Goal: Transaction & Acquisition: Purchase product/service

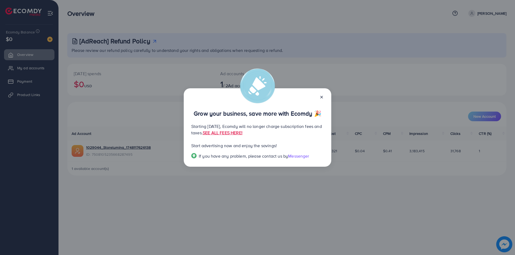
click at [321, 98] on line at bounding box center [321, 97] width 2 height 2
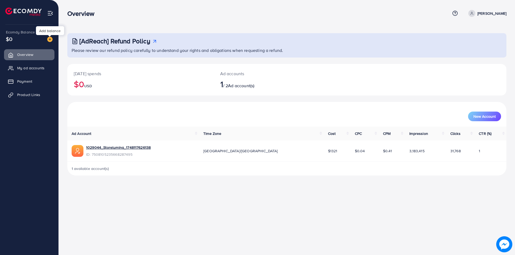
click at [49, 39] on img at bounding box center [49, 39] width 5 height 5
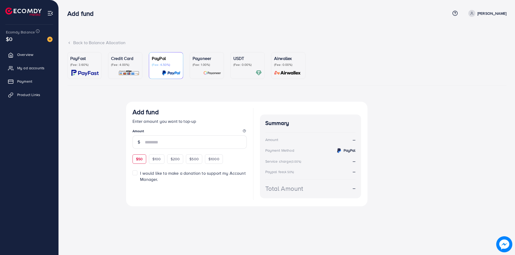
click at [139, 162] on div "$50" at bounding box center [139, 159] width 14 height 9
type input "**"
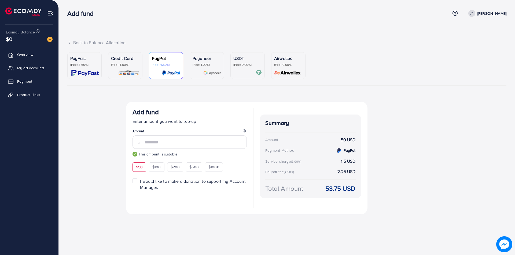
click at [71, 62] on p "PayFast" at bounding box center [84, 58] width 28 height 6
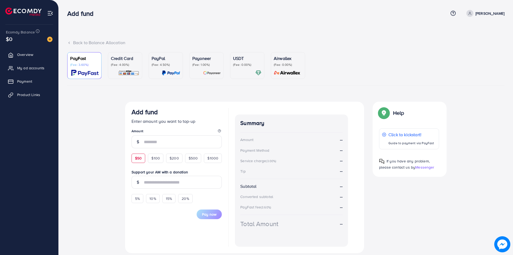
click at [142, 159] on div "$50" at bounding box center [139, 158] width 14 height 9
type input "**"
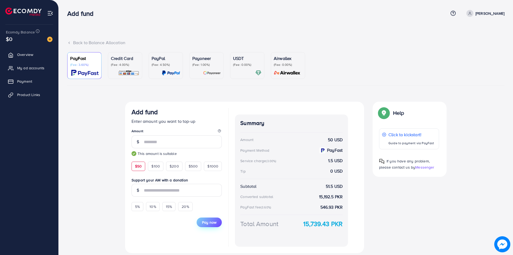
click at [207, 222] on span "Pay now" at bounding box center [209, 222] width 14 height 5
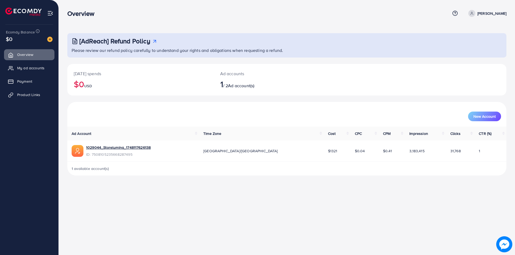
click at [154, 41] on icon at bounding box center [155, 42] width 6 height 6
click at [493, 116] on span "New Account" at bounding box center [484, 117] width 22 height 4
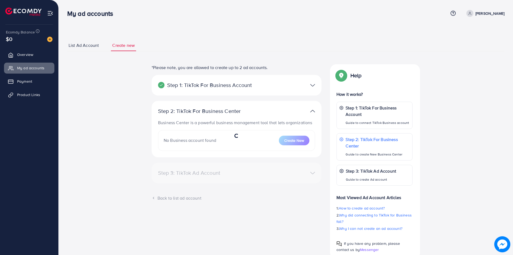
select select
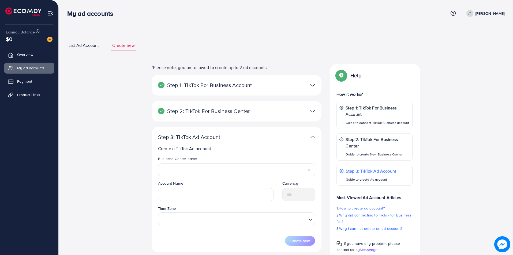
click at [97, 48] on span "List Ad Account" at bounding box center [84, 45] width 30 height 6
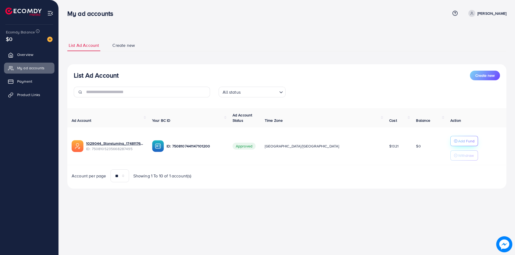
click at [458, 142] on p "Add Fund" at bounding box center [466, 141] width 16 height 6
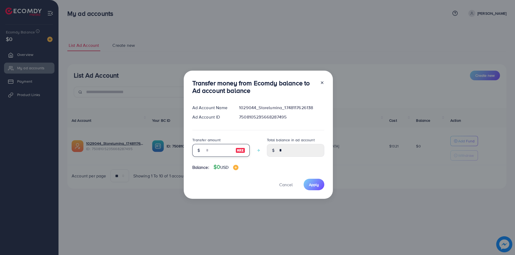
click at [216, 147] on input "number" at bounding box center [218, 150] width 27 height 13
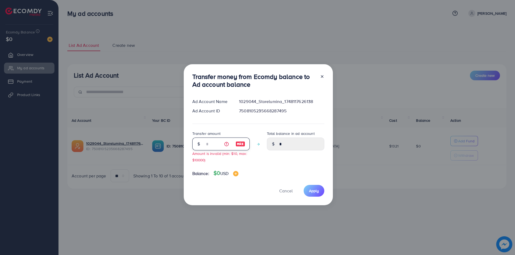
type input "*"
type input "****"
type input "*"
click at [320, 78] on icon at bounding box center [322, 77] width 4 height 4
type input "*"
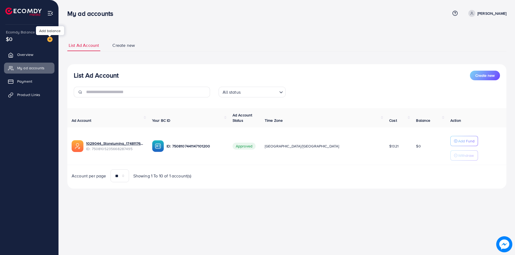
click at [51, 39] on img at bounding box center [49, 39] width 5 height 5
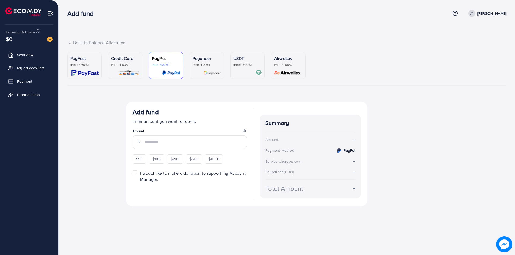
click at [89, 68] on div "PayFast (Fee: 3.60%)" at bounding box center [84, 65] width 28 height 21
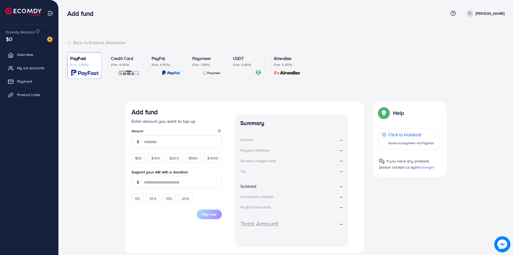
click at [210, 70] on div "Payoneer (Fee: 1.00%)" at bounding box center [206, 65] width 28 height 21
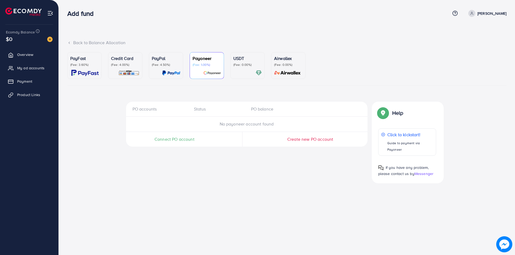
click at [299, 139] on span "Create new PO account" at bounding box center [310, 139] width 46 height 6
click at [180, 141] on span "Connect PO account" at bounding box center [174, 139] width 40 height 6
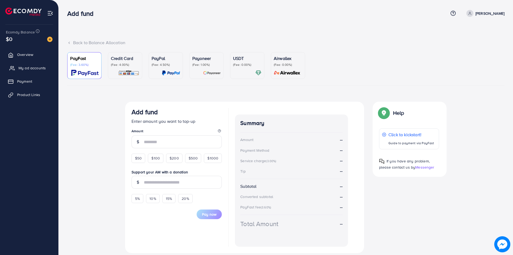
click at [19, 66] on span "My ad accounts" at bounding box center [31, 67] width 27 height 5
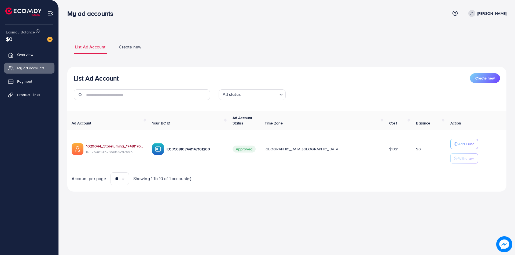
click at [107, 145] on link "1029044_Storelumina_1748117626138" at bounding box center [114, 146] width 57 height 5
click at [127, 143] on div "1029044_Storelumina_1748117626138 7508105235668287495" at bounding box center [124, 134] width 69 height 17
click at [129, 146] on link "1029044_Storelumina_1748117626138" at bounding box center [114, 146] width 57 height 5
click at [26, 94] on span "Product Links" at bounding box center [29, 94] width 23 height 5
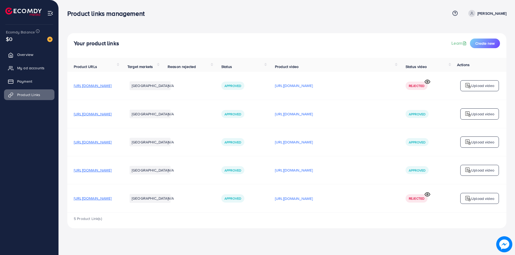
click at [427, 83] on icon at bounding box center [427, 82] width 6 height 6
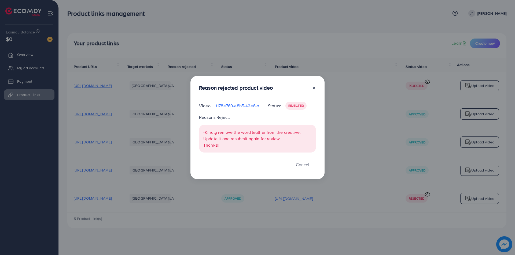
click at [313, 87] on line at bounding box center [314, 88] width 2 height 2
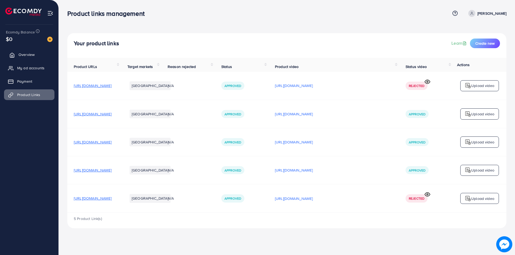
click at [27, 55] on span "Overview" at bounding box center [26, 54] width 16 height 5
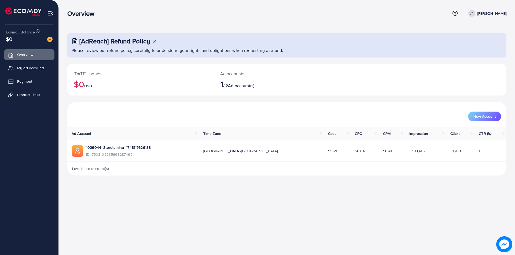
click at [49, 40] on img at bounding box center [49, 39] width 5 height 5
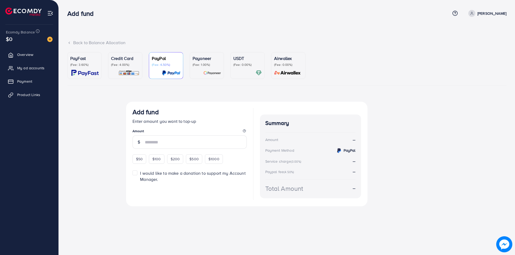
click at [218, 67] on div "Payoneer (Fee: 1.00%)" at bounding box center [206, 65] width 28 height 21
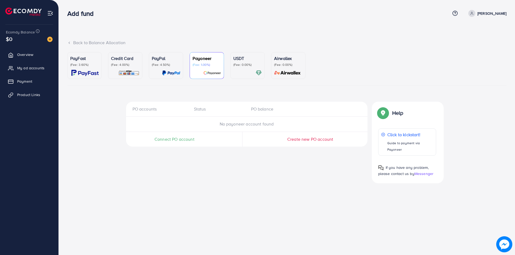
click at [237, 63] on p "(Fee: 0.00%)" at bounding box center [247, 65] width 28 height 4
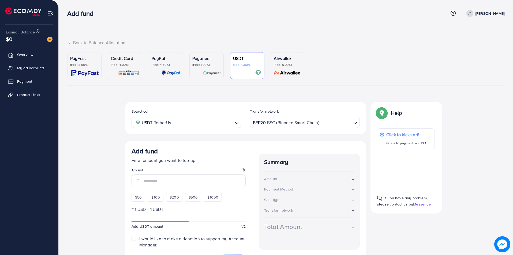
click at [210, 61] on p "Payoneer" at bounding box center [206, 58] width 28 height 6
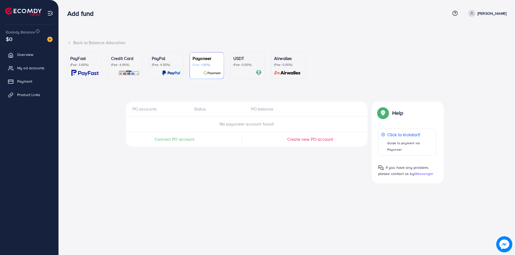
click at [81, 72] on img at bounding box center [84, 73] width 27 height 6
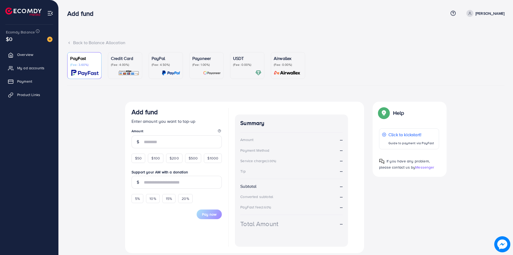
click at [172, 65] on p "(Fee: 4.50%)" at bounding box center [166, 65] width 28 height 4
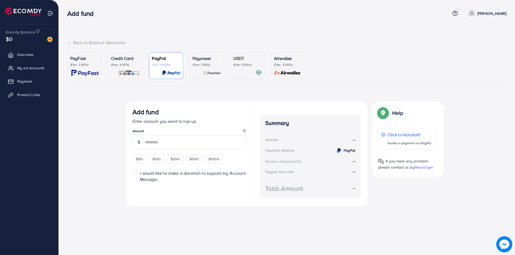
click at [210, 60] on p "Payoneer" at bounding box center [206, 58] width 28 height 6
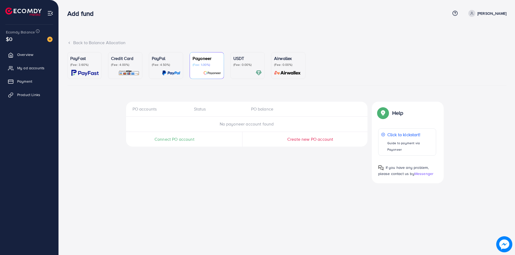
click at [76, 61] on p "PayFast" at bounding box center [84, 58] width 28 height 6
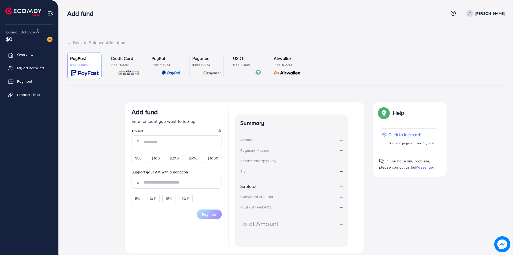
scroll to position [17, 0]
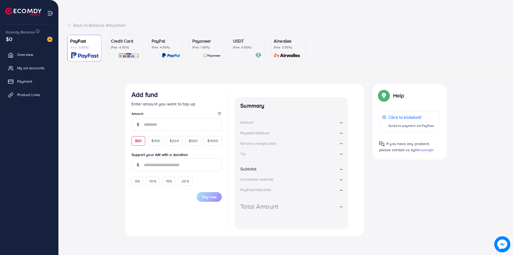
click at [139, 142] on span "$50" at bounding box center [138, 140] width 7 height 5
type input "**"
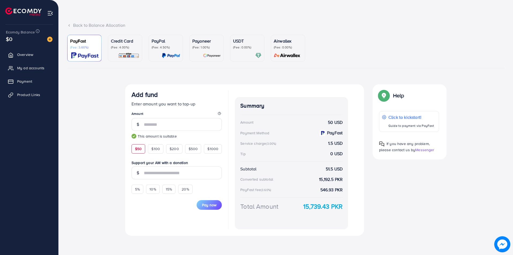
click at [169, 49] on p "(Fee: 4.50%)" at bounding box center [166, 47] width 28 height 4
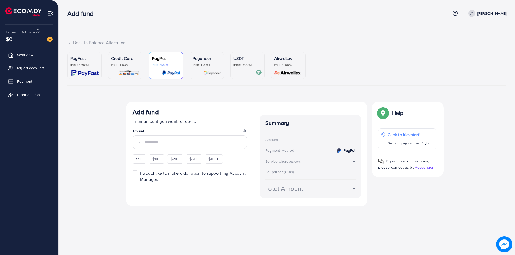
click at [198, 65] on p "(Fee: 1.00%)" at bounding box center [206, 65] width 28 height 4
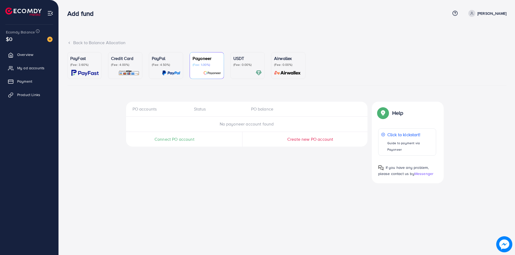
click at [85, 67] on p "(Fee: 3.60%)" at bounding box center [84, 65] width 28 height 4
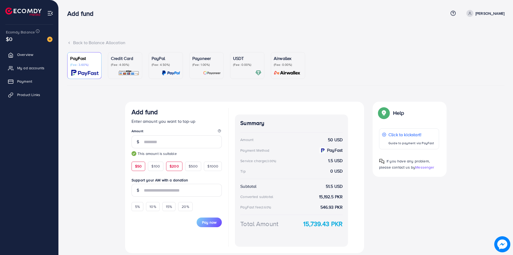
scroll to position [17, 0]
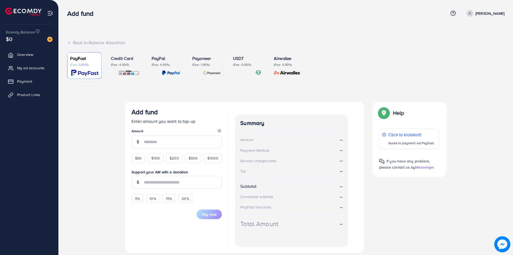
scroll to position [17, 0]
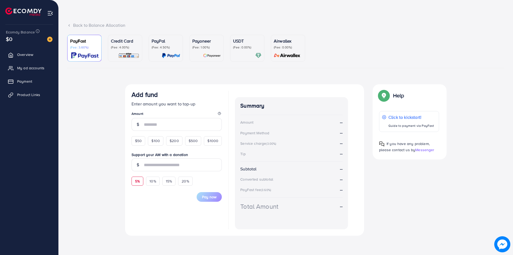
click at [136, 179] on span "5%" at bounding box center [137, 181] width 5 height 5
type input "*"
click at [139, 136] on div "$50" at bounding box center [139, 140] width 14 height 9
type input "**"
type input "***"
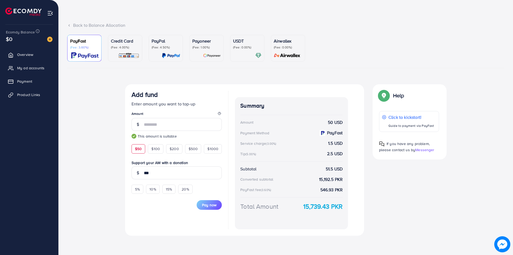
click at [135, 136] on img at bounding box center [134, 136] width 5 height 5
click at [137, 138] on small "This amount is suitable" at bounding box center [177, 136] width 90 height 5
drag, startPoint x: 144, startPoint y: 176, endPoint x: 139, endPoint y: 177, distance: 4.6
click at [139, 177] on div "***" at bounding box center [177, 173] width 90 height 13
click at [120, 171] on div "Currency Code: Merchant ID: Merchant Name: Token: Success URL: Failure URL: Che…" at bounding box center [285, 162] width 437 height 156
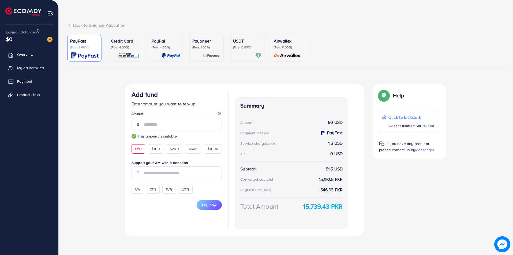
click at [201, 48] on p "(Fee: 1.00%)" at bounding box center [206, 47] width 28 height 4
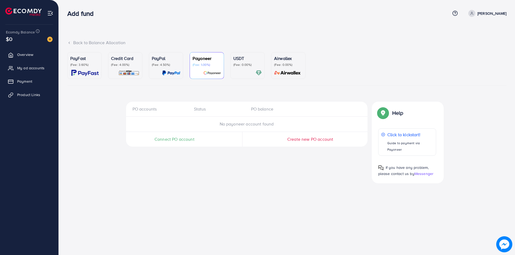
click at [172, 138] on span "Connect PO account" at bounding box center [174, 139] width 40 height 6
